Goal: Find specific page/section: Find specific page/section

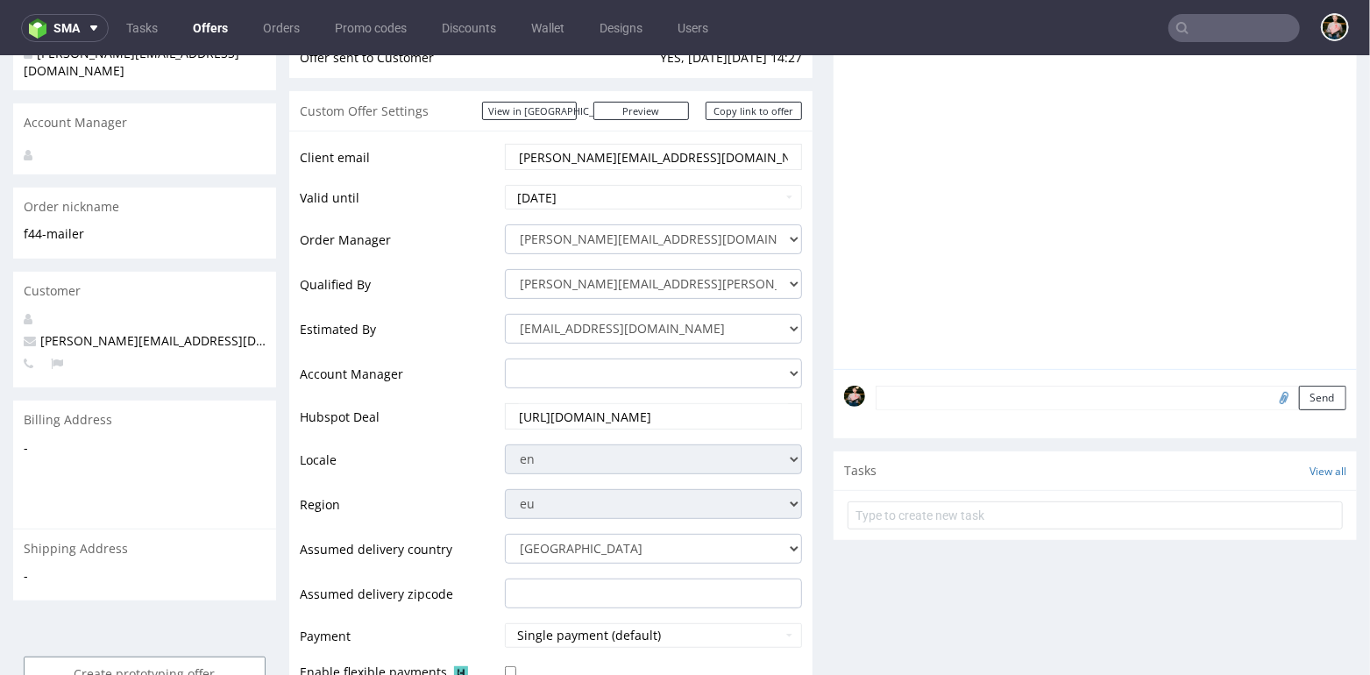
scroll to position [269, 0]
drag, startPoint x: 163, startPoint y: 323, endPoint x: 82, endPoint y: 322, distance: 81.5
click at [82, 331] on p "cheryl@j-brand.nl" at bounding box center [145, 340] width 242 height 18
copy span "j-brand.nl"
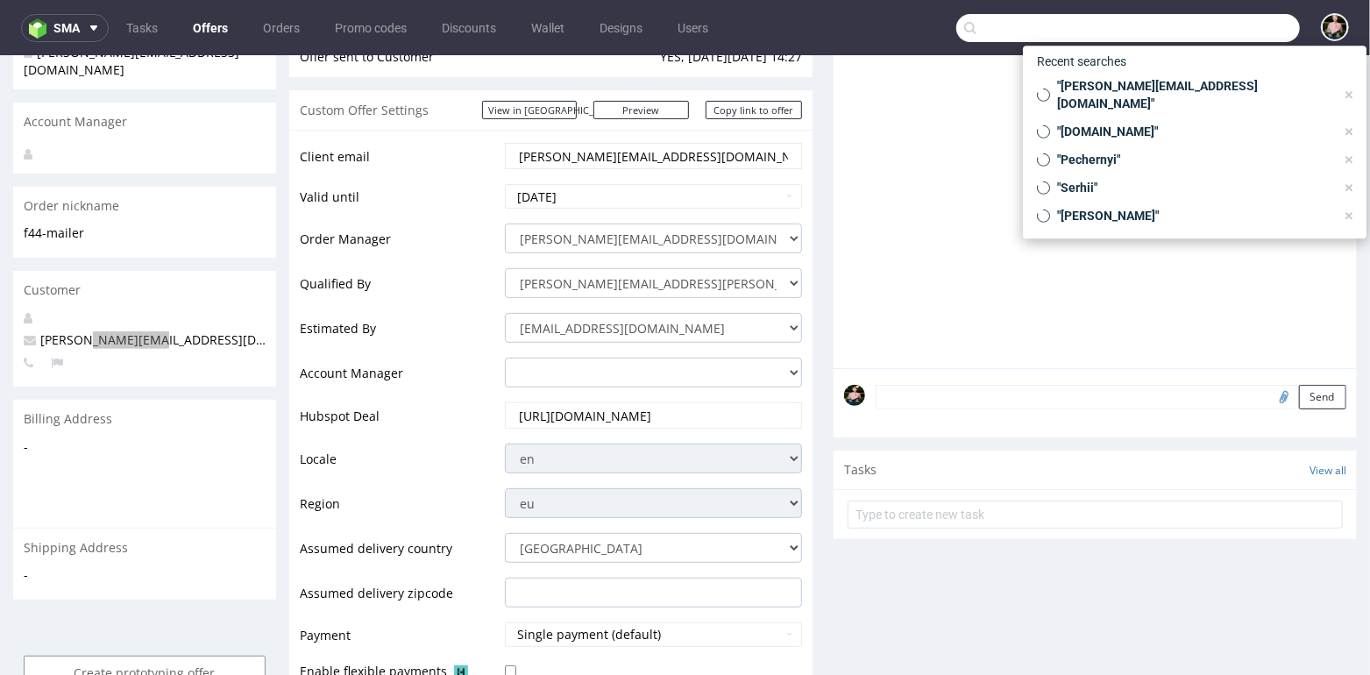
click at [1217, 21] on input "text" at bounding box center [1129, 28] width 344 height 28
paste input "j-brand.nl"
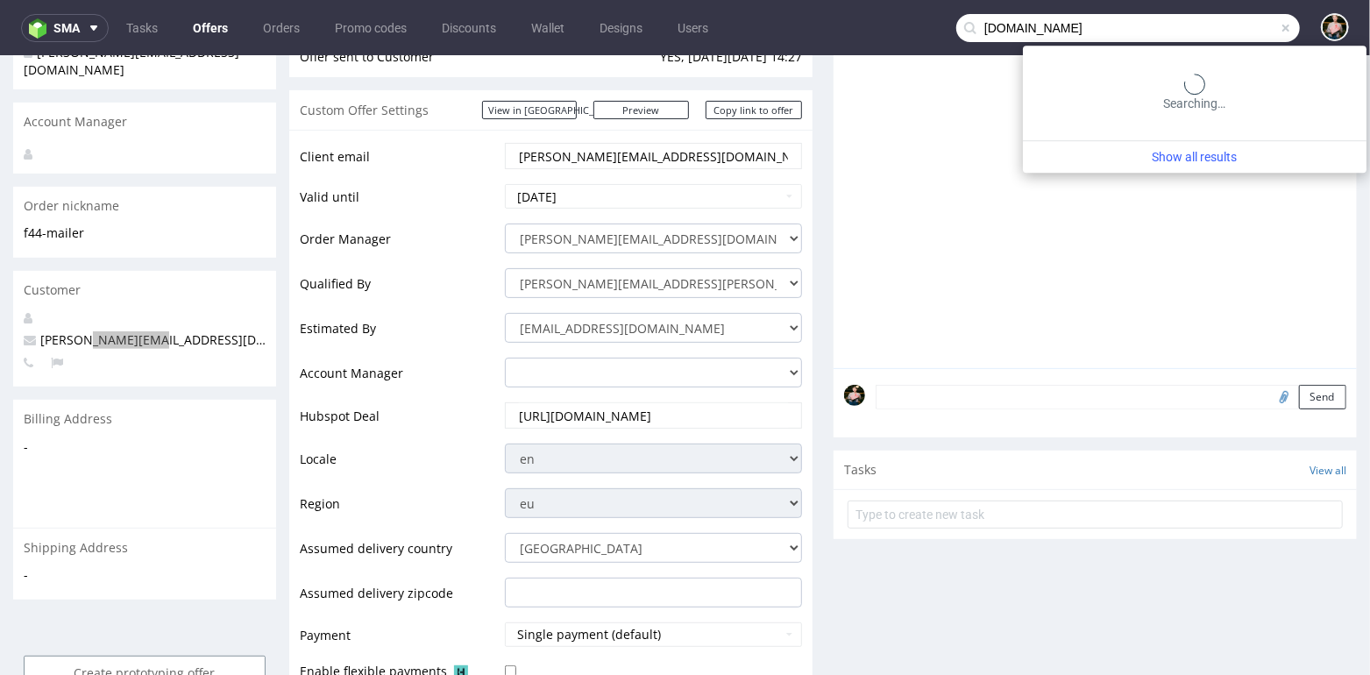
type input "j-brand.nl"
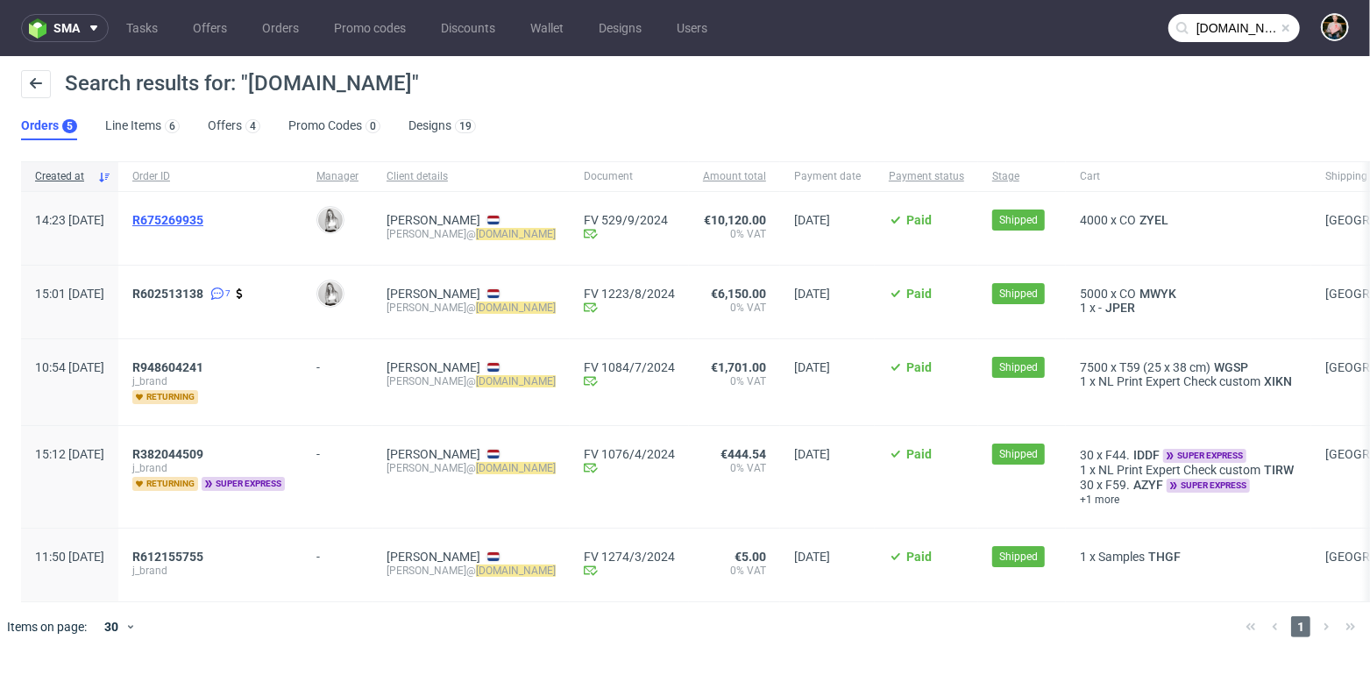
click at [200, 216] on span "R675269935" at bounding box center [167, 220] width 71 height 14
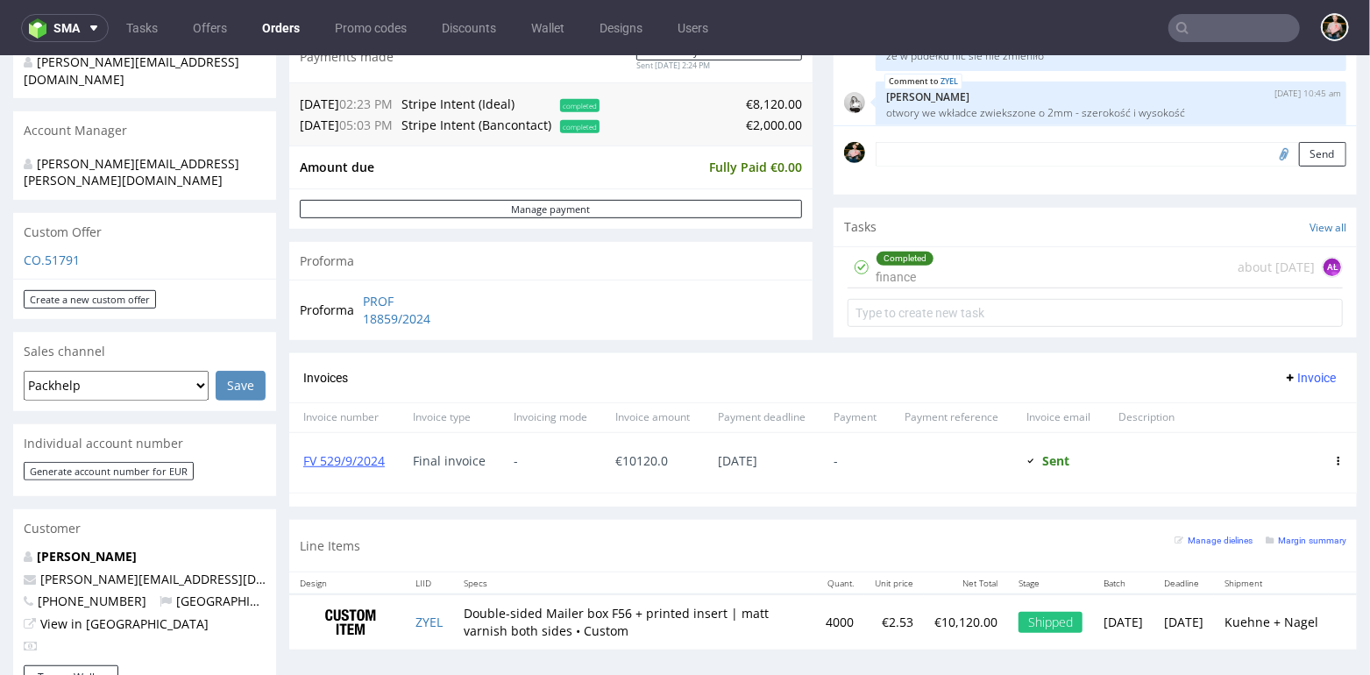
scroll to position [686, 0]
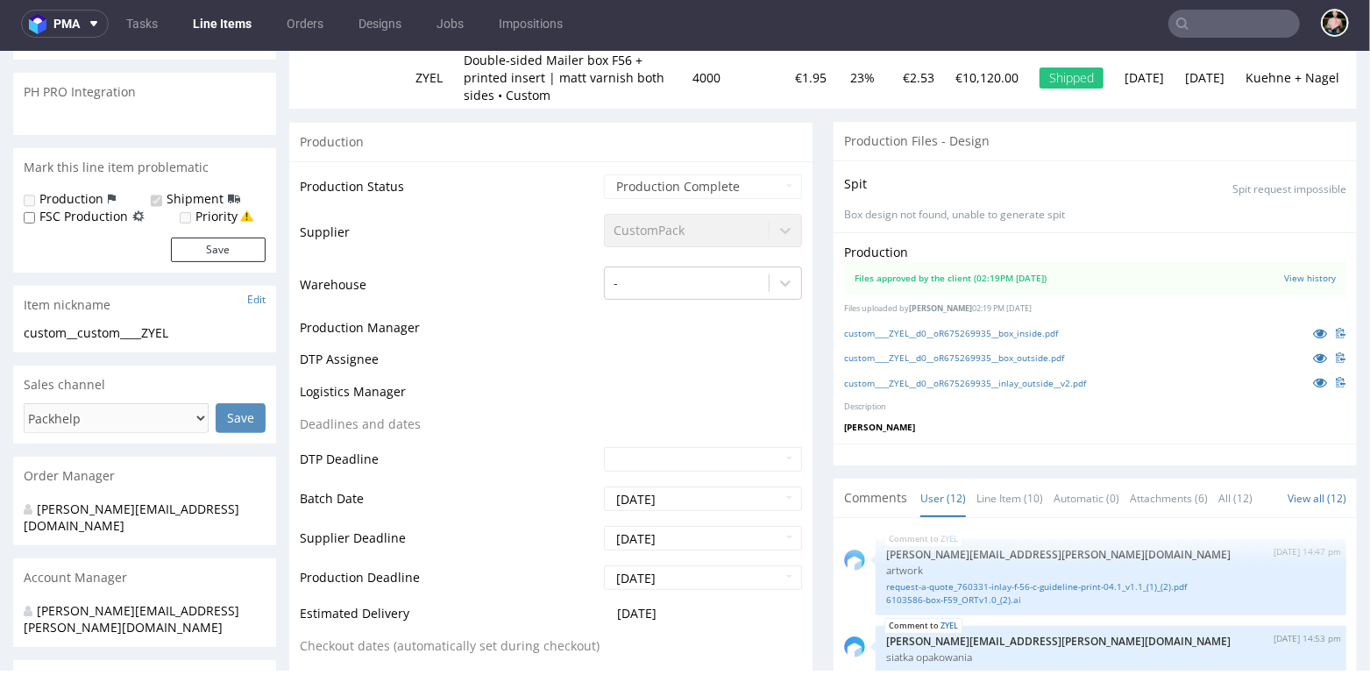
scroll to position [498, 0]
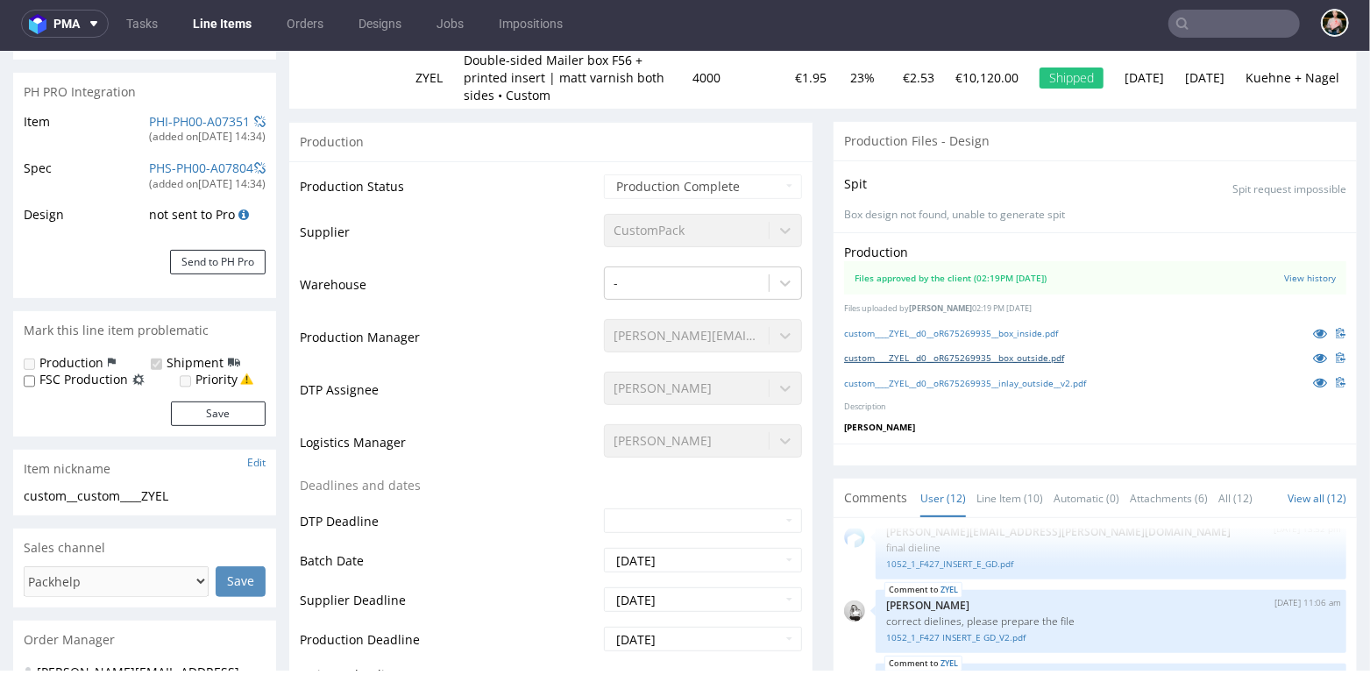
click at [1000, 356] on link "custom____ZYEL__d0__oR675269935__box_outside.pdf" at bounding box center [954, 357] width 220 height 12
click at [1021, 382] on link "custom____ZYEL__d0__oR675269935__inlay_outside__v2.pdf" at bounding box center [965, 382] width 242 height 12
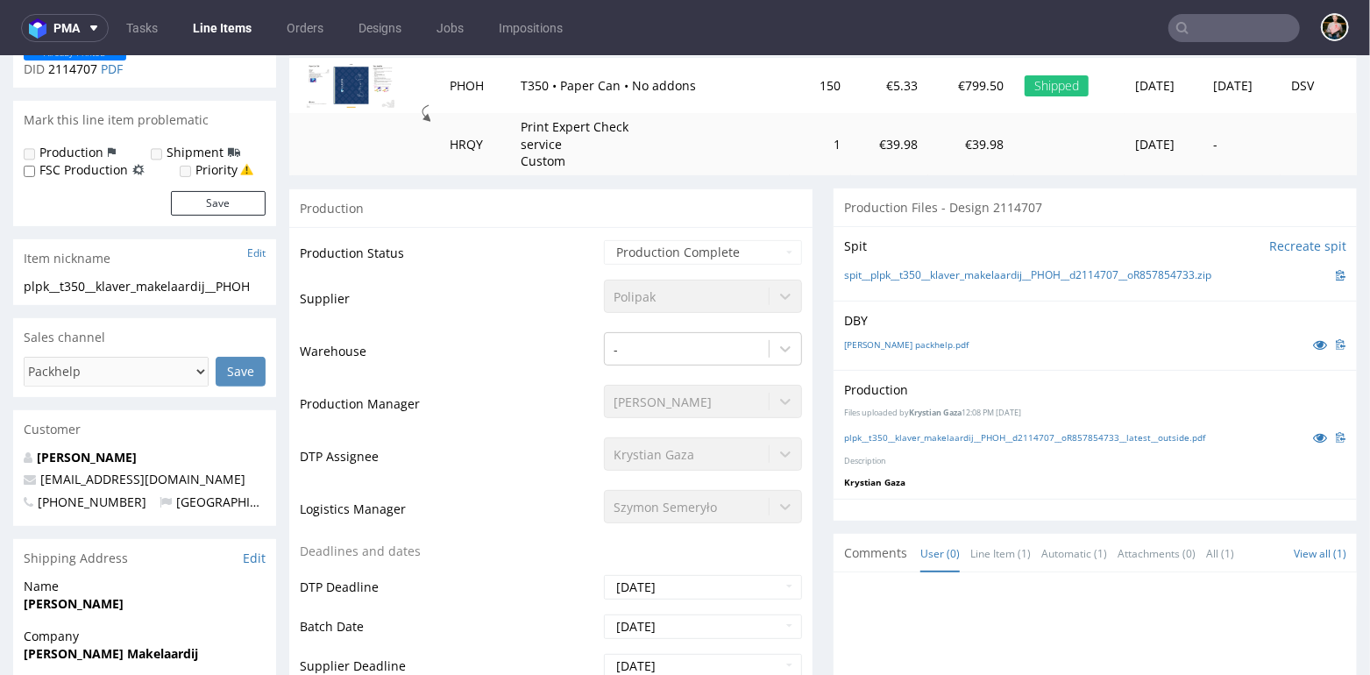
scroll to position [237, 0]
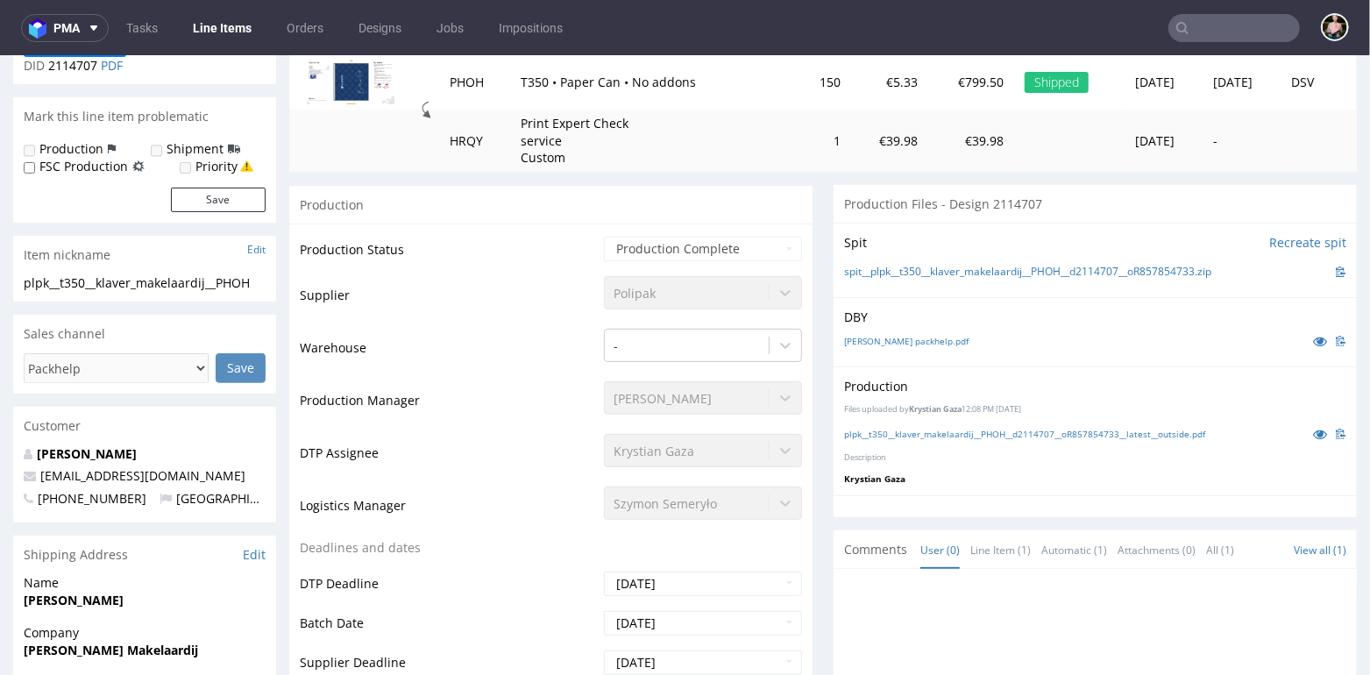
drag, startPoint x: 232, startPoint y: 478, endPoint x: 39, endPoint y: 469, distance: 194.0
click at [39, 469] on p "[EMAIL_ADDRESS][DOMAIN_NAME]" at bounding box center [145, 475] width 242 height 18
copy link "[EMAIL_ADDRESS][DOMAIN_NAME]"
click at [1209, 30] on input "text" at bounding box center [1235, 28] width 132 height 28
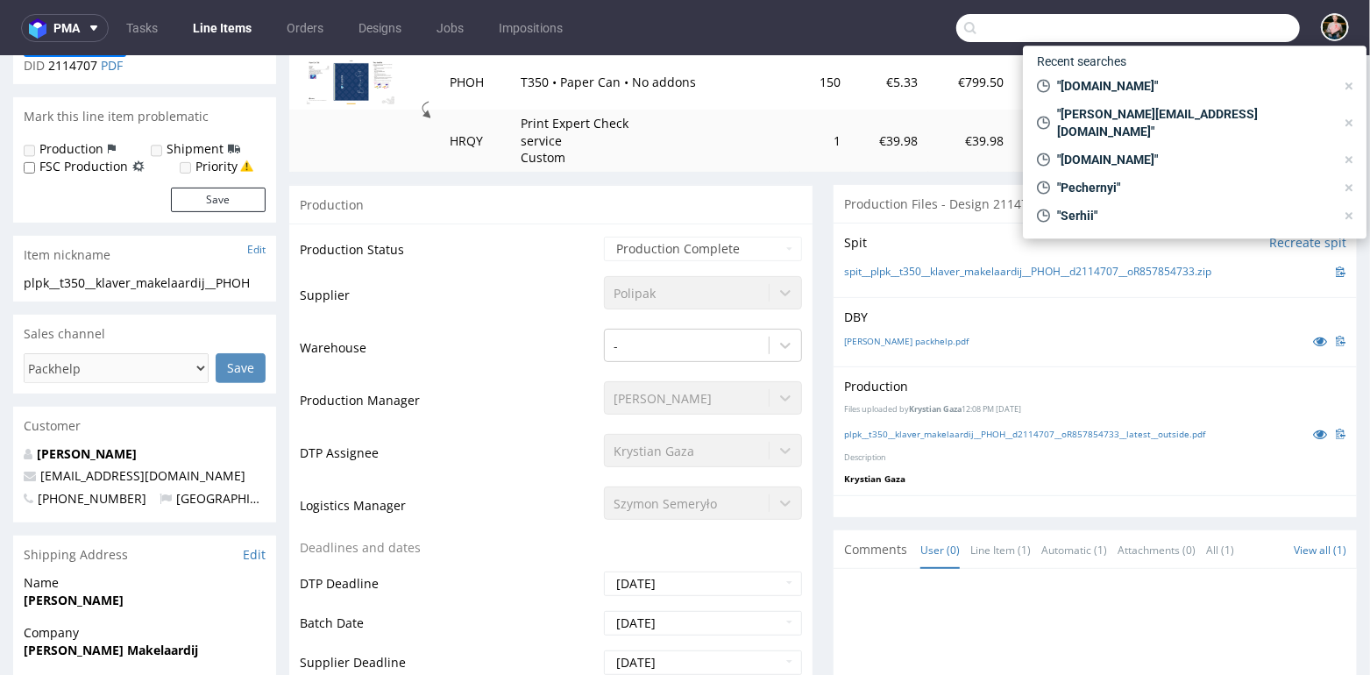
paste input "LUHP"
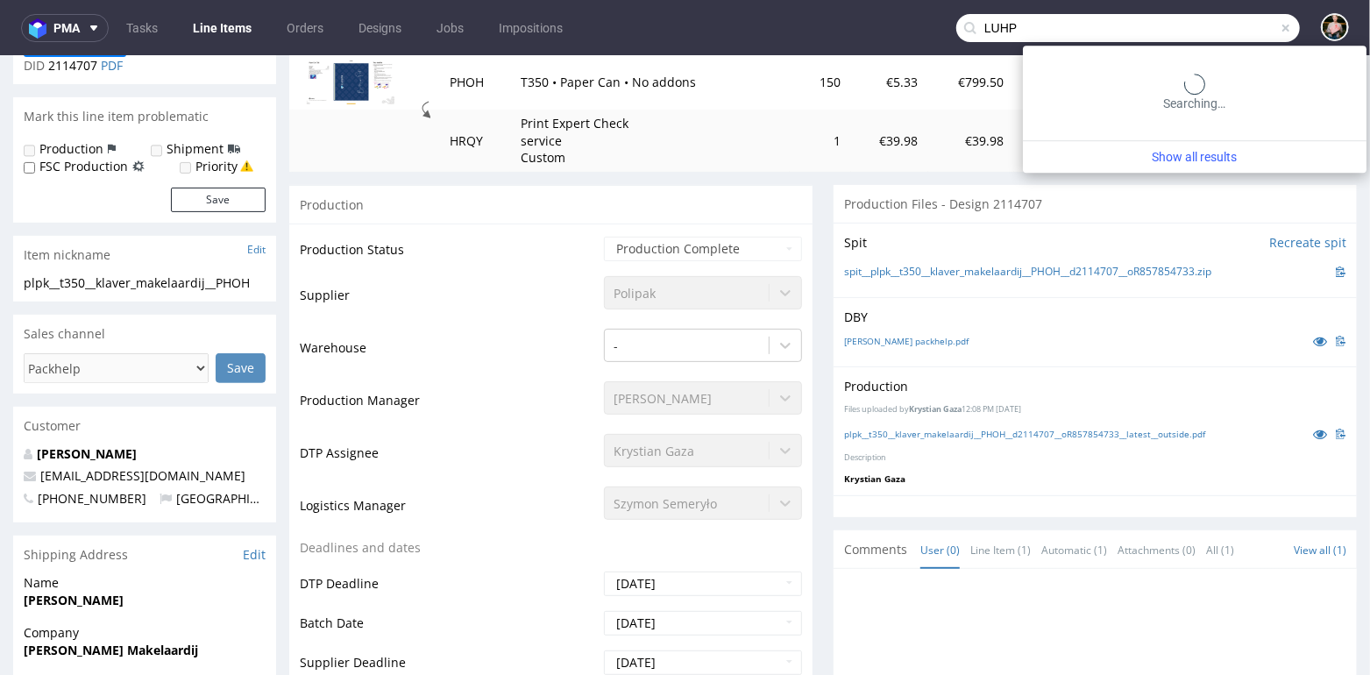
type input "LUHP"
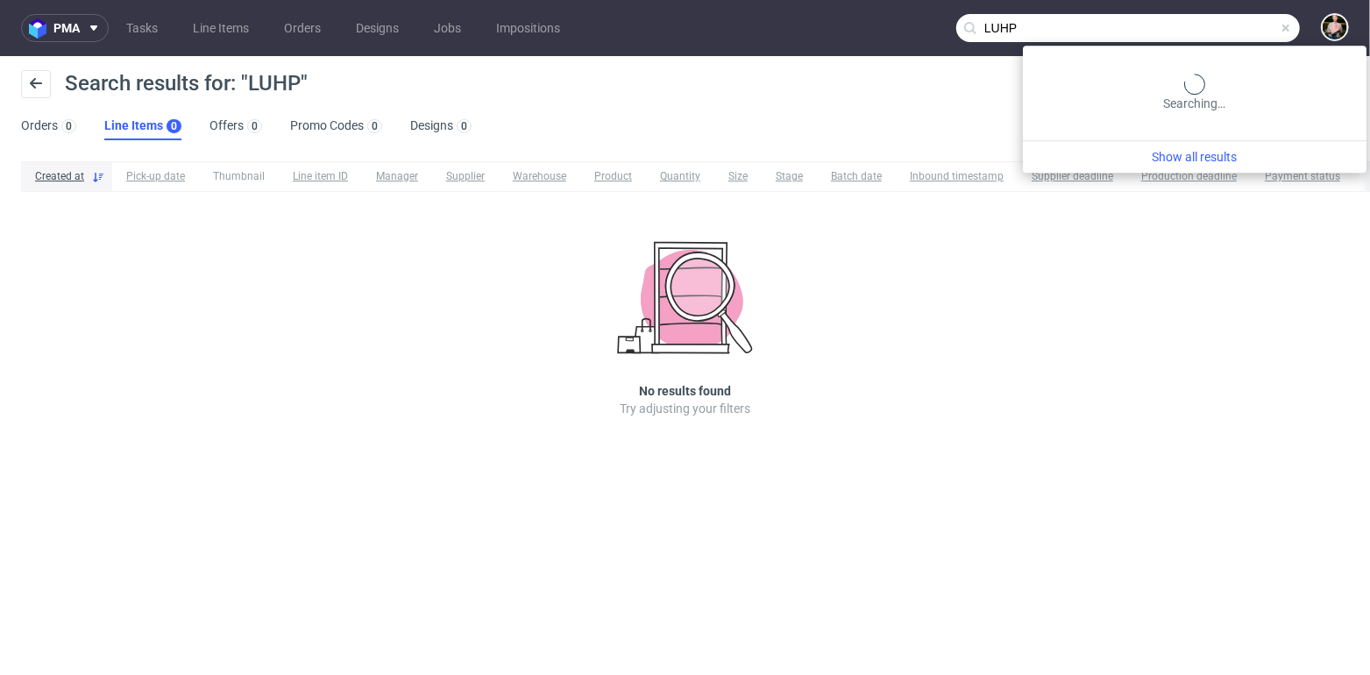
drag, startPoint x: 1249, startPoint y: 27, endPoint x: 948, endPoint y: -1, distance: 302.9
click at [948, 0] on html "pma Tasks Line Items Orders Designs Jobs Impositions LUHP Search results for: "…" at bounding box center [685, 337] width 1370 height 675
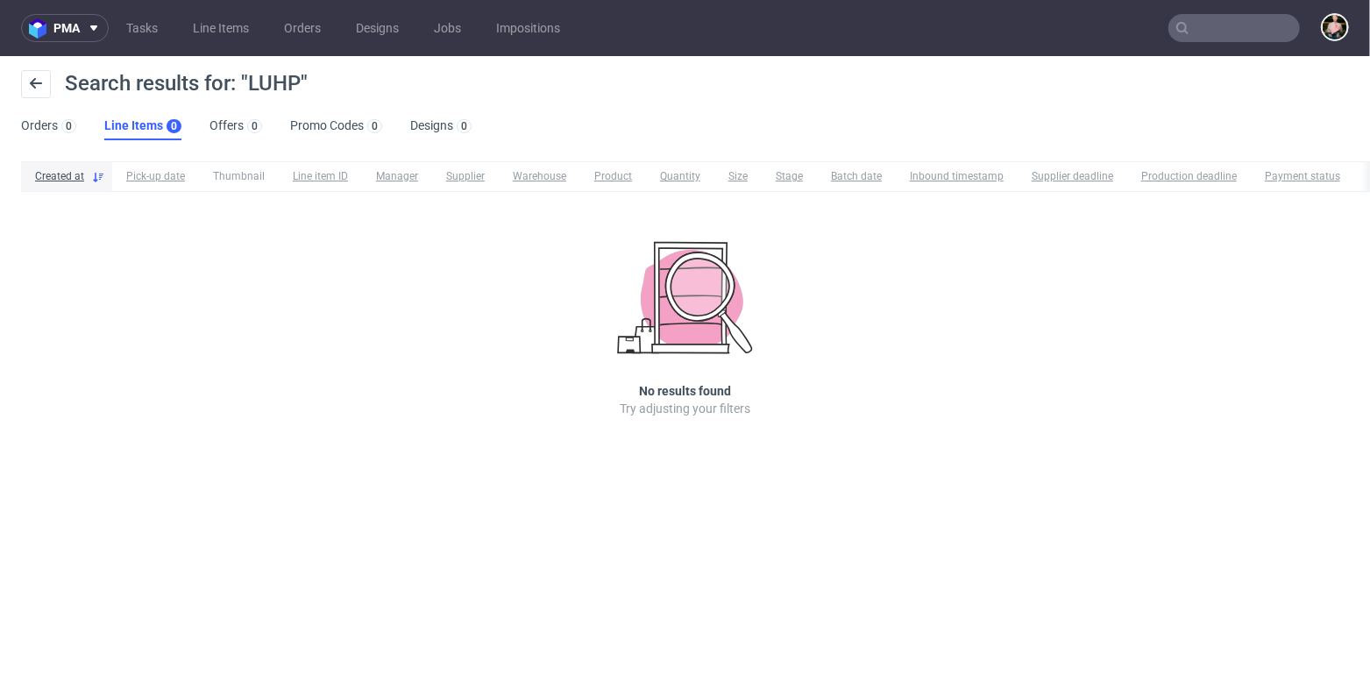
paste input "R112654950"
type input "R112654950"
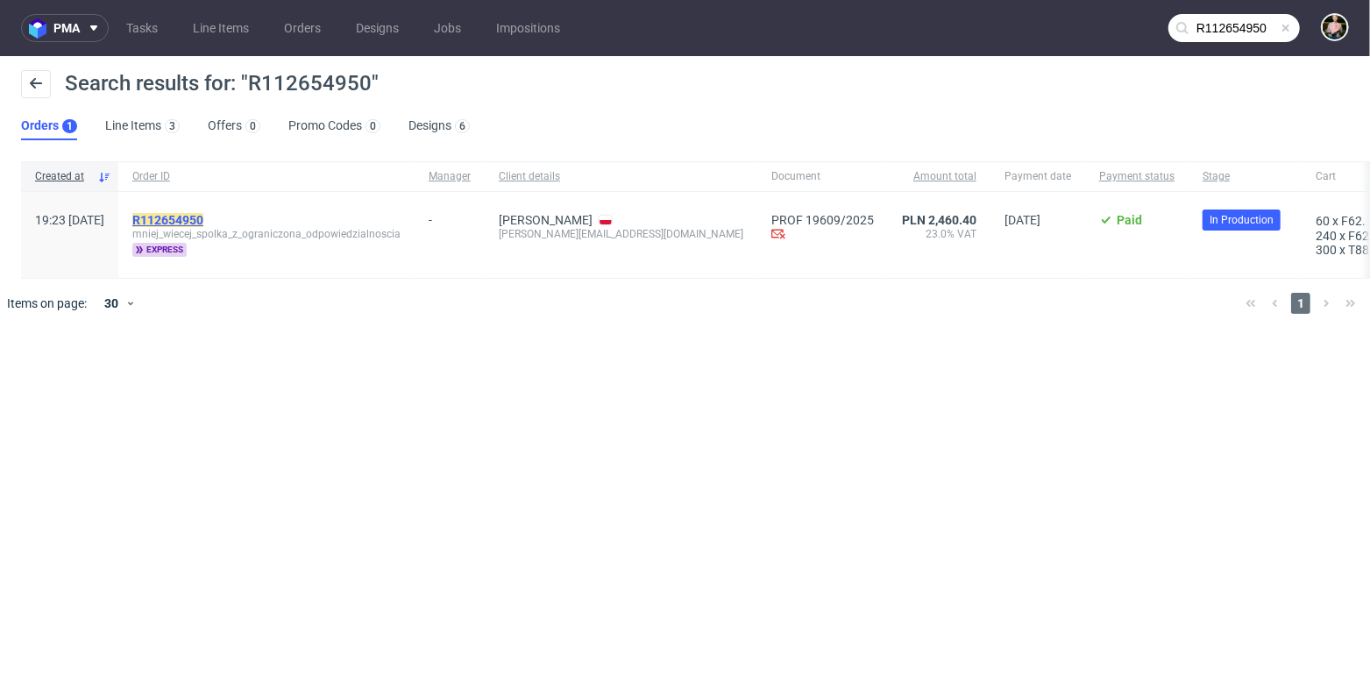
click at [194, 220] on mark "R112654950" at bounding box center [167, 220] width 71 height 14
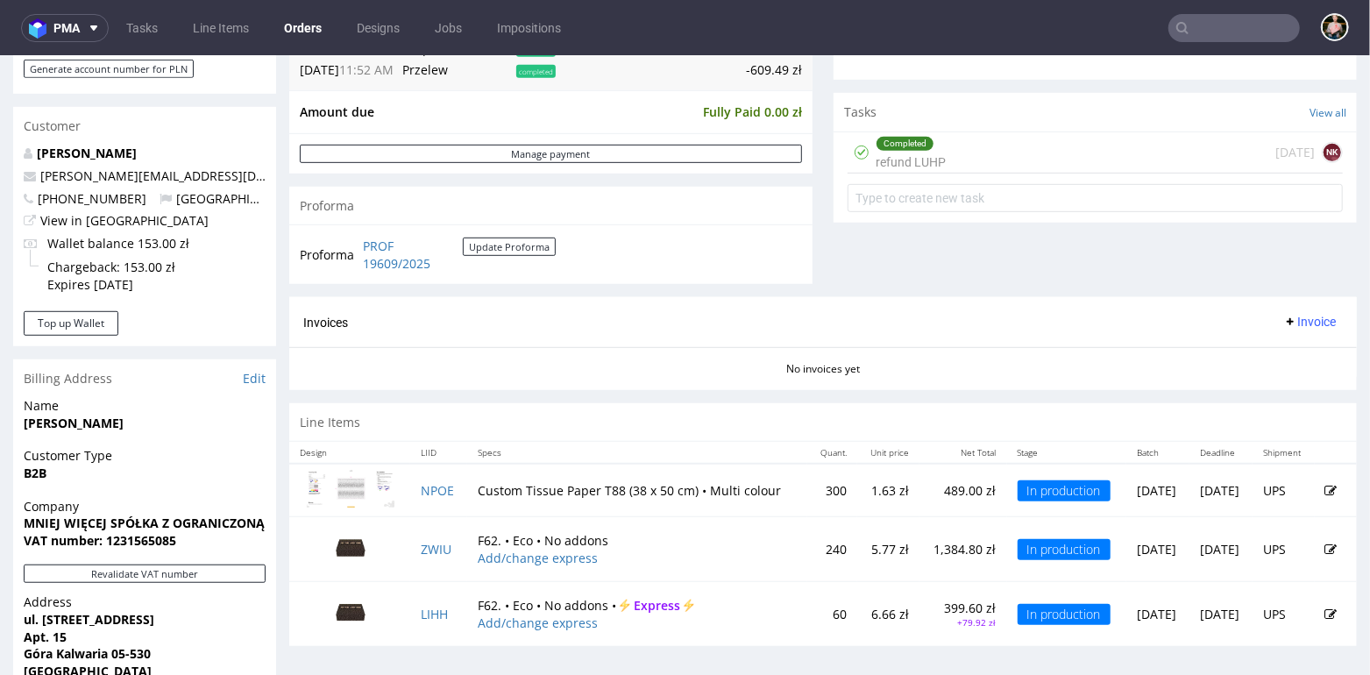
scroll to position [608, 0]
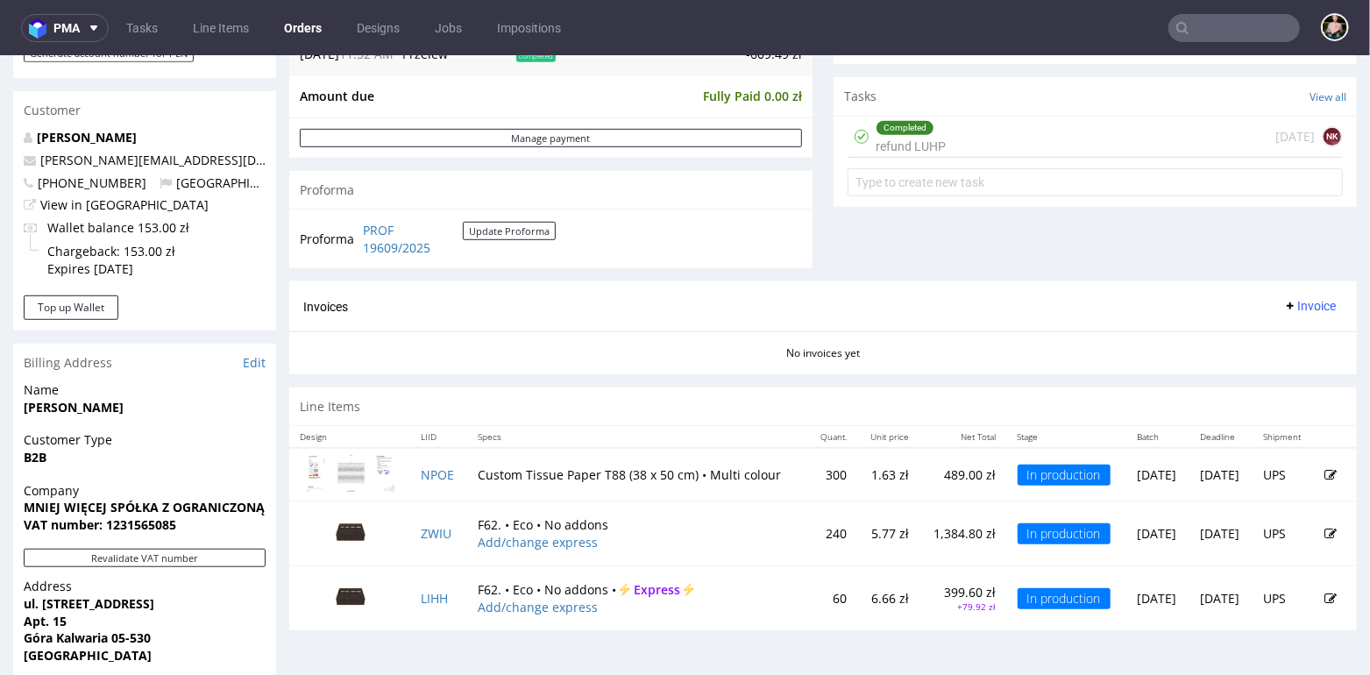
click at [1192, 33] on input "text" at bounding box center [1235, 28] width 132 height 28
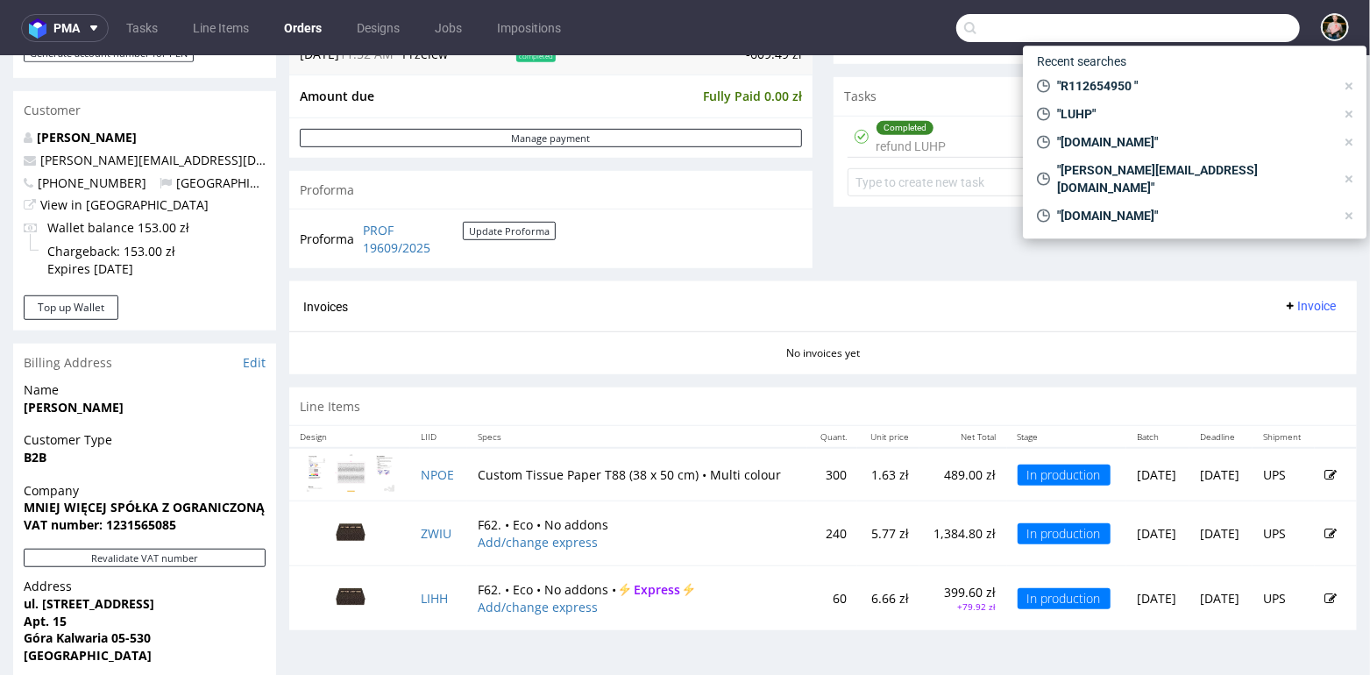
paste input "R112654950"
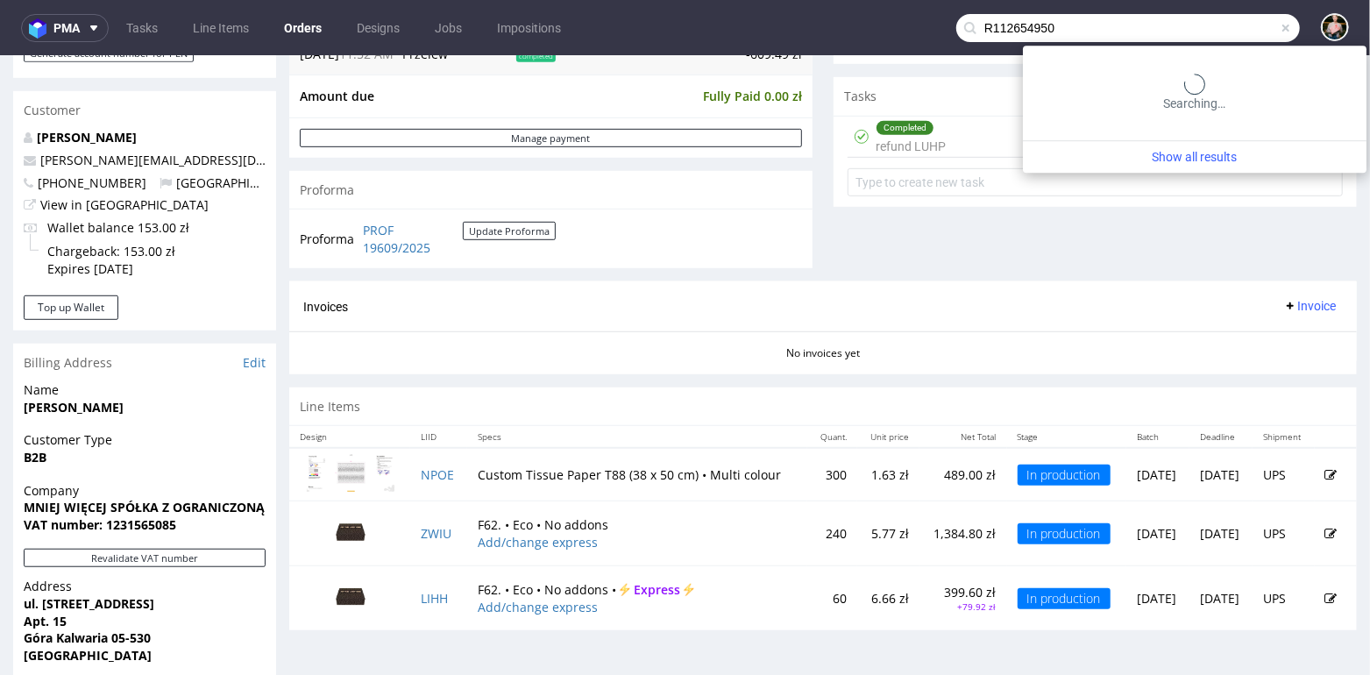
type input "R112654950"
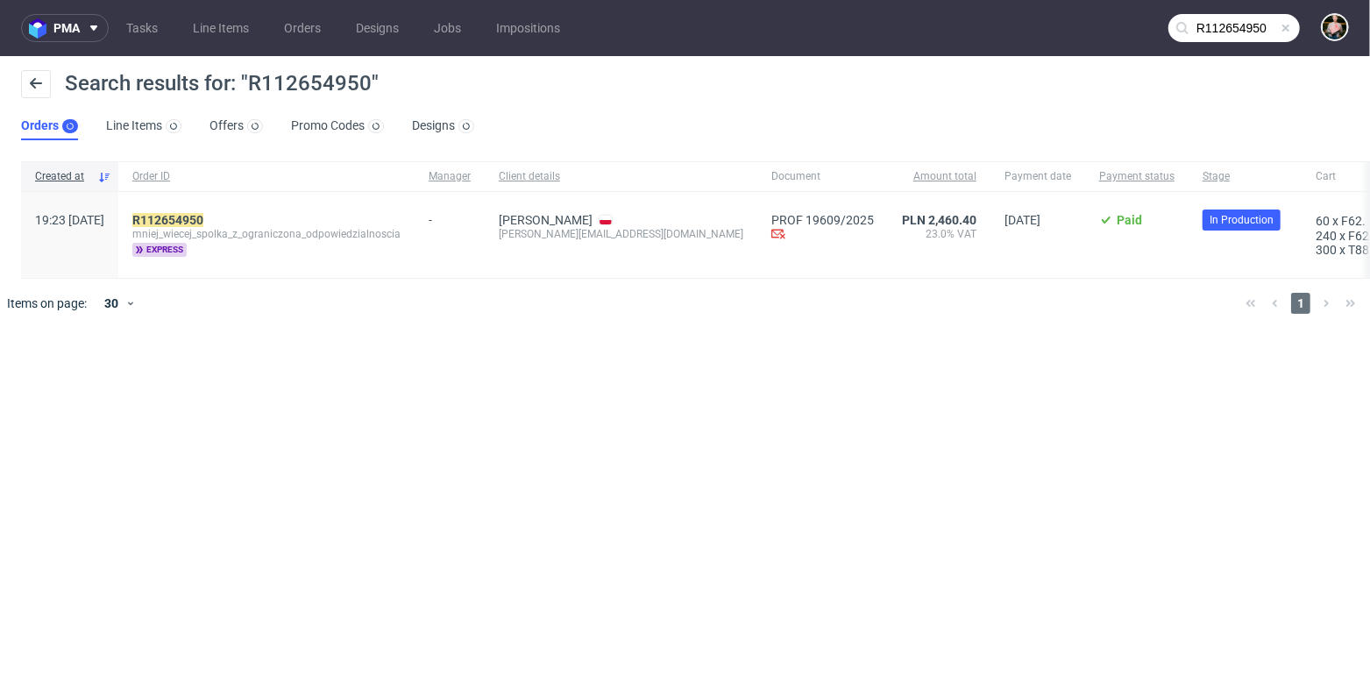
click at [217, 210] on div "R112654950 mniej_wiecej_spolka_z_ograniczona_odpowiedzialnoscia express" at bounding box center [266, 235] width 296 height 86
click at [203, 217] on mark "R112654950" at bounding box center [167, 220] width 71 height 14
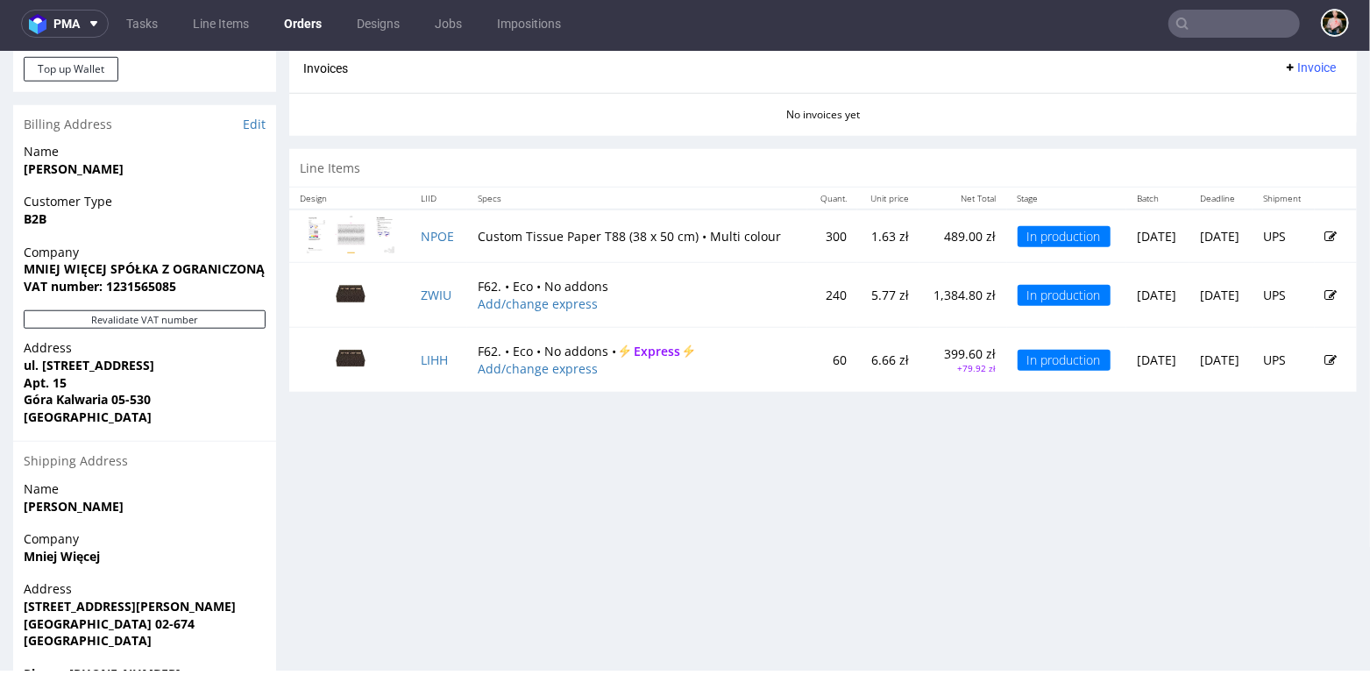
scroll to position [826, 0]
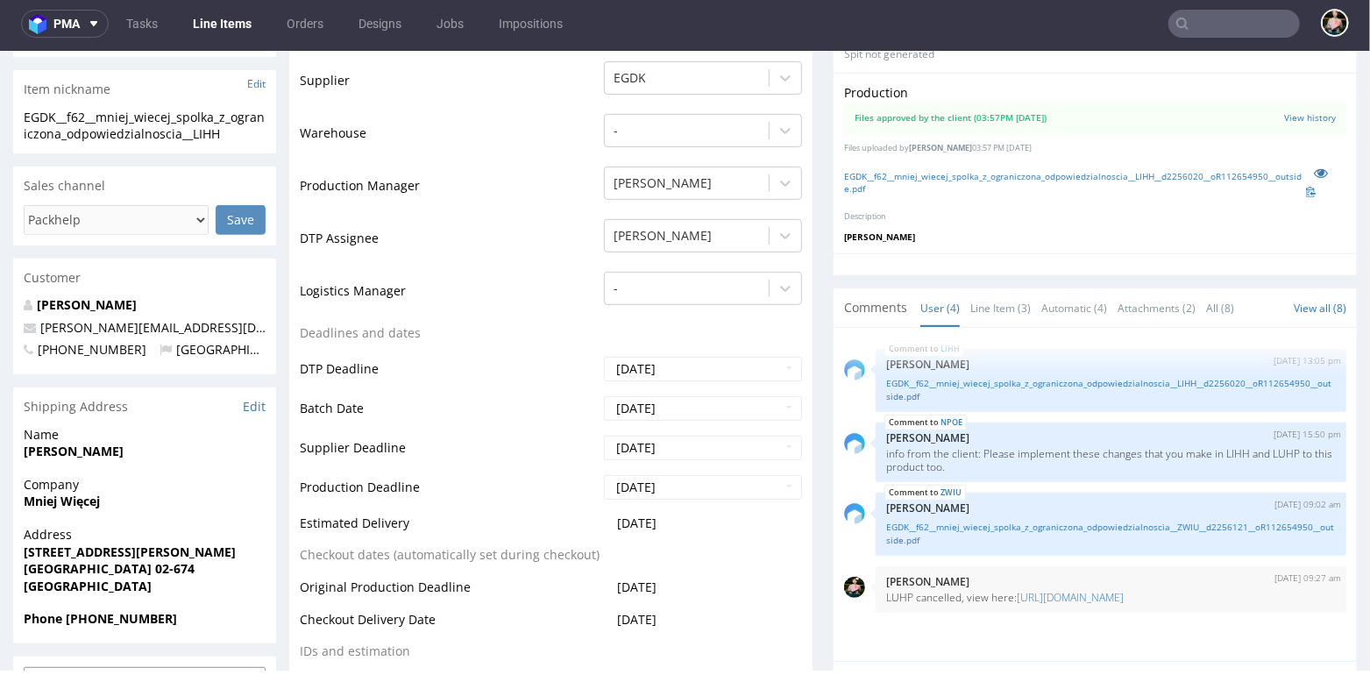
scroll to position [360, 0]
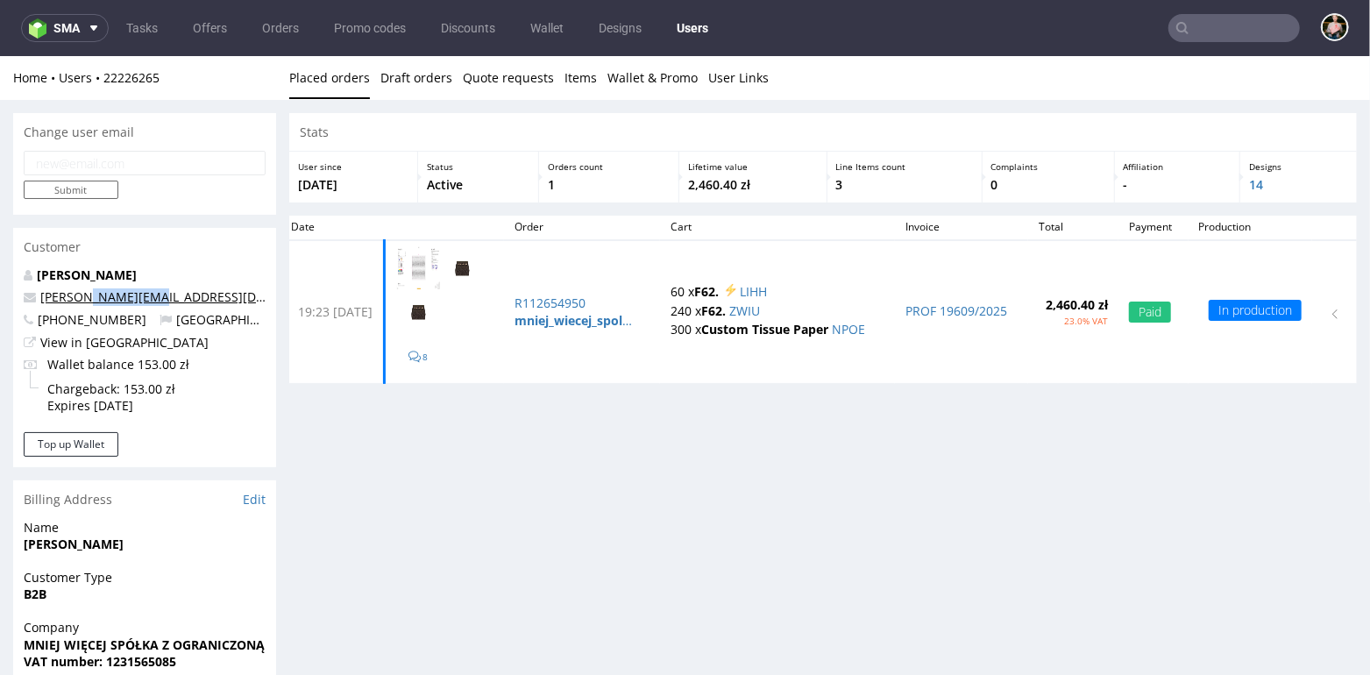
drag, startPoint x: 161, startPoint y: 297, endPoint x: 89, endPoint y: 291, distance: 72.2
click at [91, 293] on p "[PERSON_NAME][EMAIL_ADDRESS][DOMAIN_NAME]" at bounding box center [145, 297] width 242 height 18
copy link "[DOMAIN_NAME]"
click at [1228, 30] on input "text" at bounding box center [1235, 28] width 132 height 28
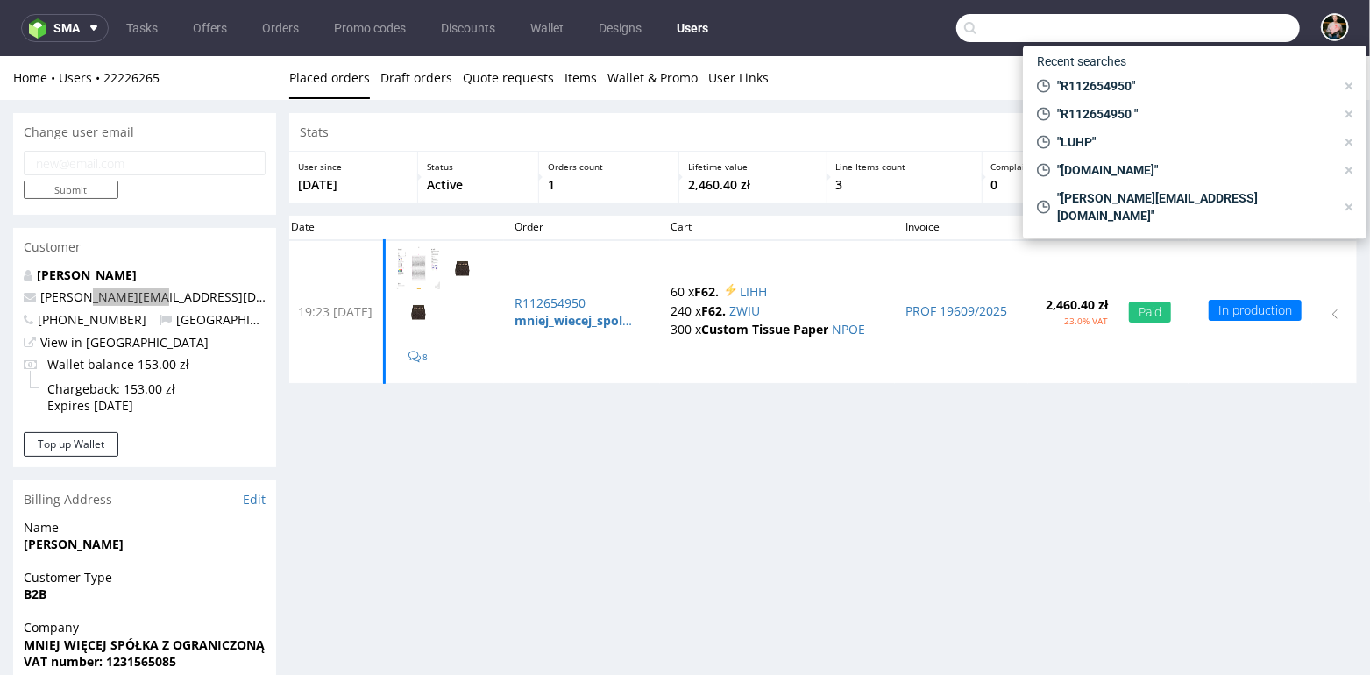
paste input "[DOMAIN_NAME]"
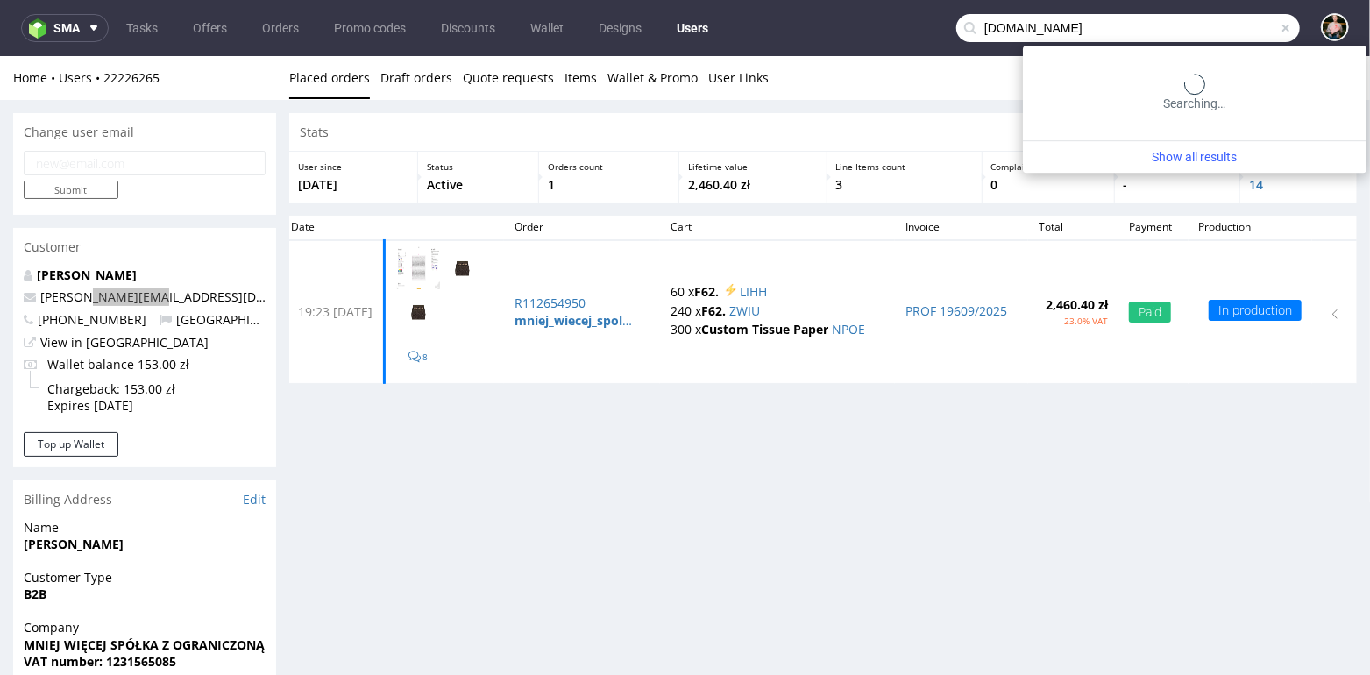
type input "[DOMAIN_NAME]"
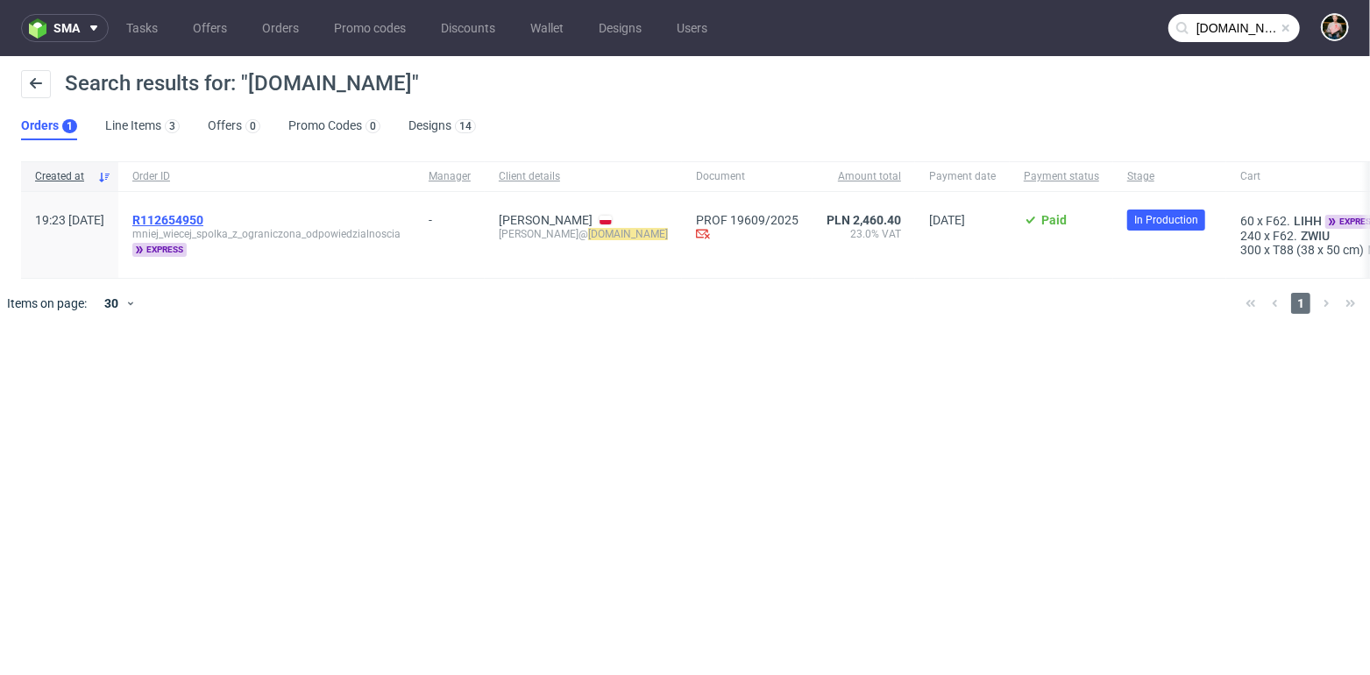
click at [203, 222] on span "R112654950" at bounding box center [167, 220] width 71 height 14
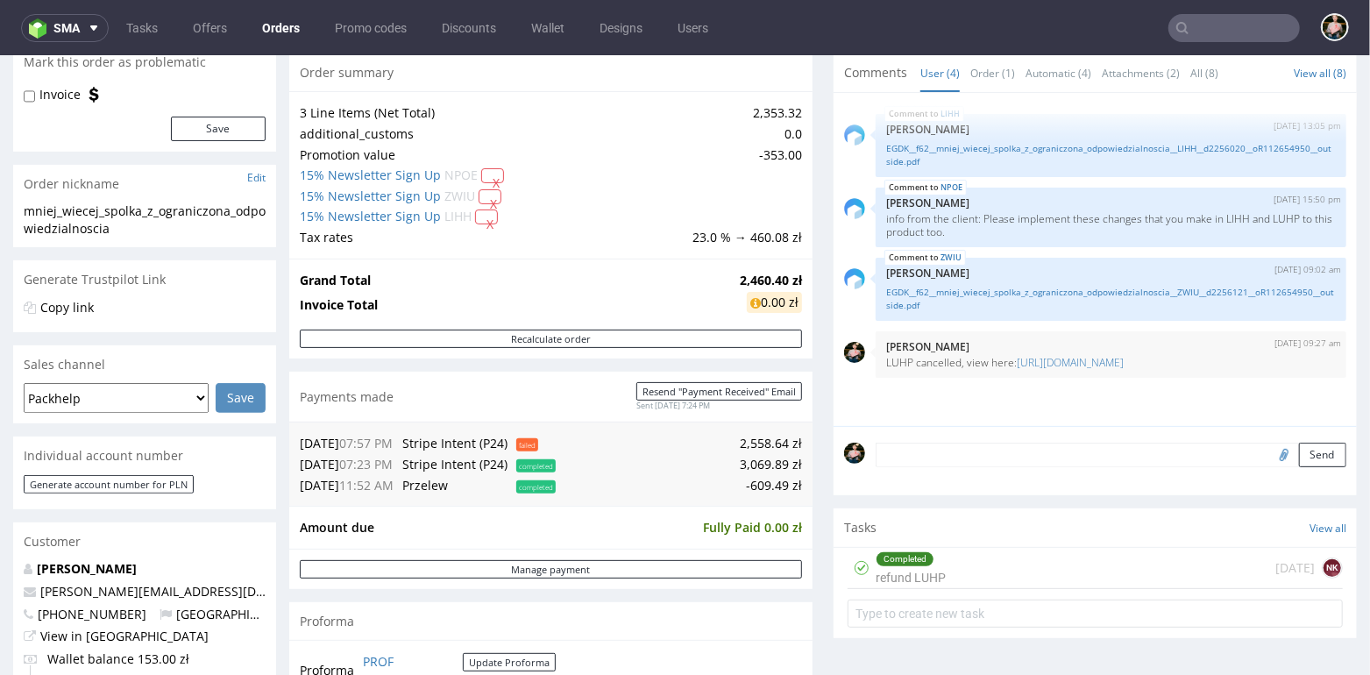
scroll to position [175, 0]
